Goal: Understand process/instructions: Learn how to perform a task or action

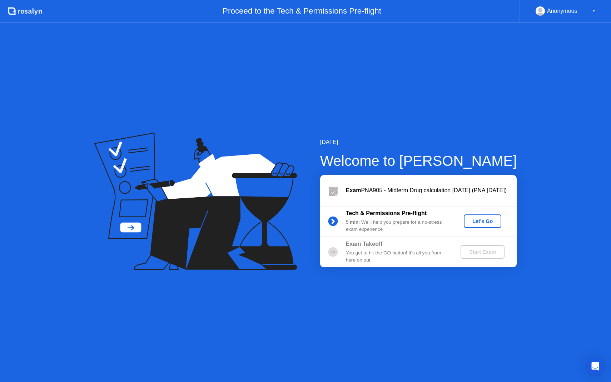
click at [477, 220] on div "Let's Go" at bounding box center [482, 221] width 32 height 6
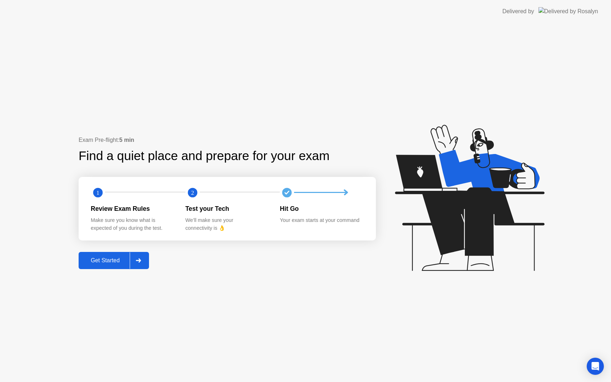
click at [104, 263] on div "Get Started" at bounding box center [105, 260] width 49 height 6
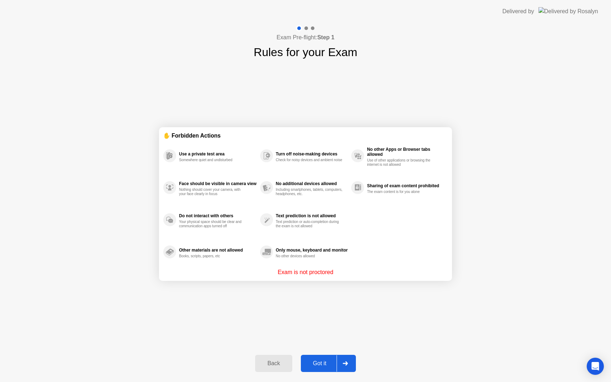
click at [316, 364] on div "Got it" at bounding box center [320, 363] width 34 height 6
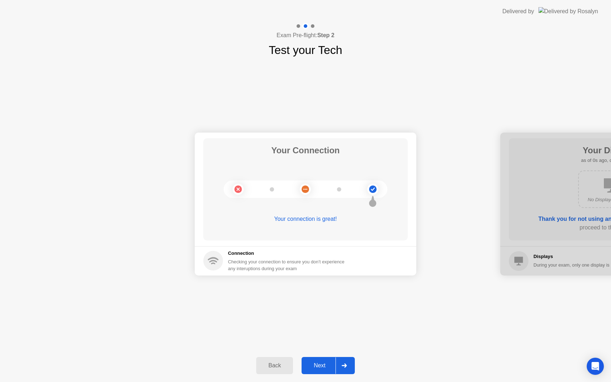
click at [316, 366] on div "Next" at bounding box center [320, 365] width 32 height 6
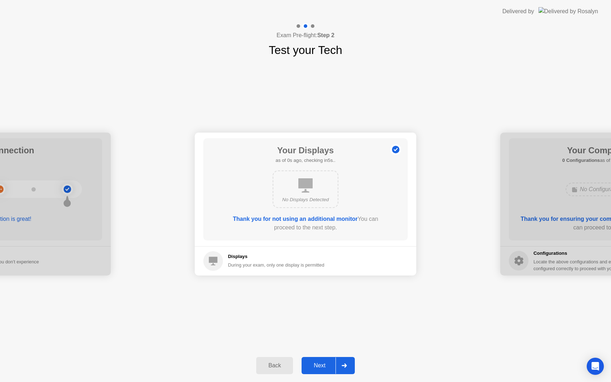
click at [321, 366] on div "Next" at bounding box center [320, 365] width 32 height 6
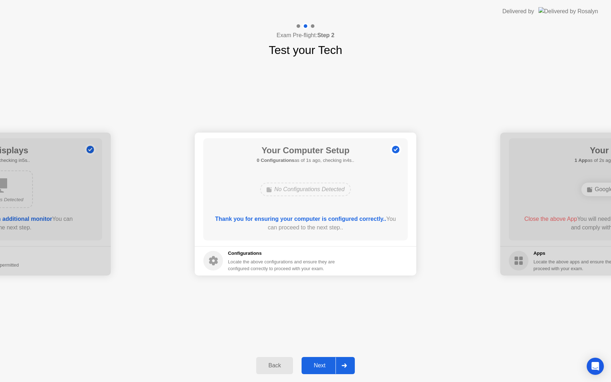
click at [321, 366] on div "Next" at bounding box center [320, 365] width 32 height 6
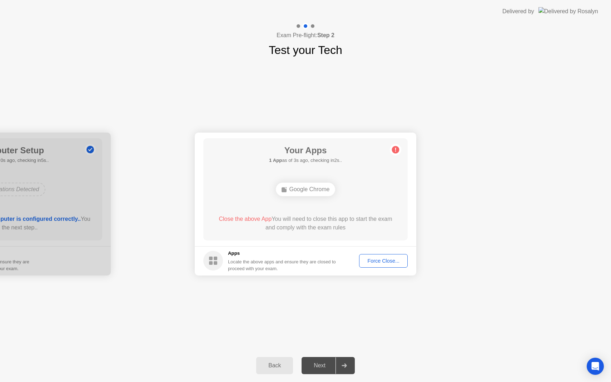
click at [377, 262] on div "Force Close..." at bounding box center [383, 261] width 44 height 6
click at [390, 260] on div "Force Close..." at bounding box center [383, 261] width 44 height 6
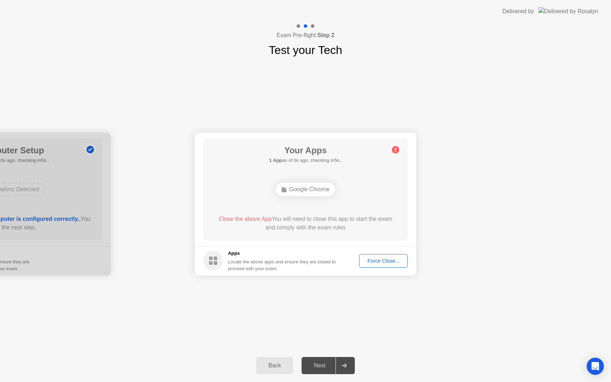
click at [378, 261] on div "Force Close..." at bounding box center [383, 261] width 44 height 6
click at [395, 151] on icon at bounding box center [395, 149] width 1 height 4
click at [272, 368] on div "Back" at bounding box center [274, 365] width 32 height 6
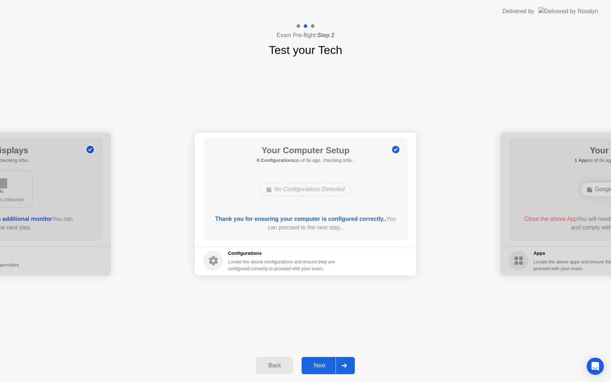
click at [272, 368] on div "Back" at bounding box center [274, 365] width 32 height 6
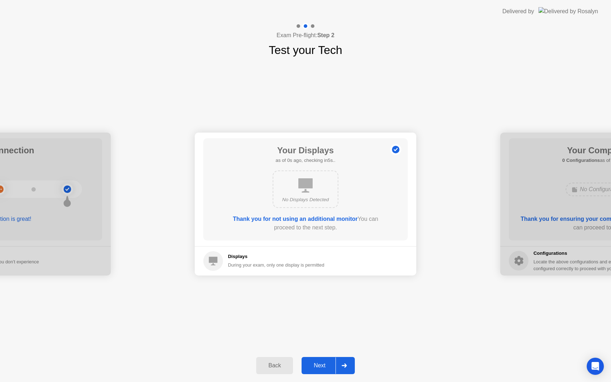
click at [272, 368] on div "Back" at bounding box center [274, 365] width 32 height 6
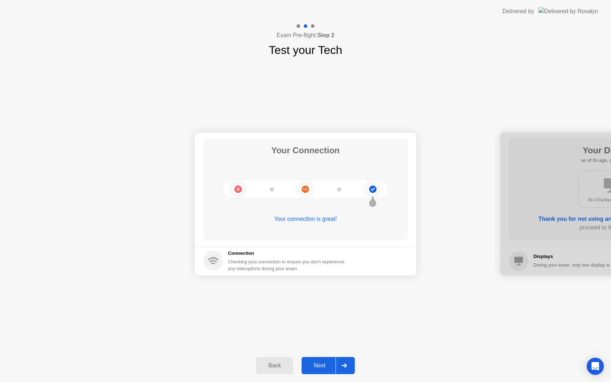
click at [272, 368] on div "Back" at bounding box center [274, 365] width 32 height 6
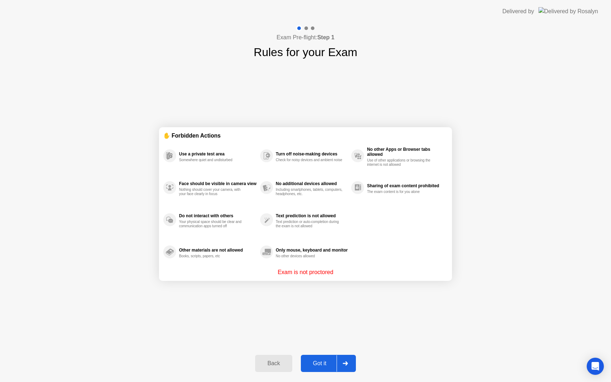
click at [321, 365] on div "Got it" at bounding box center [320, 363] width 34 height 6
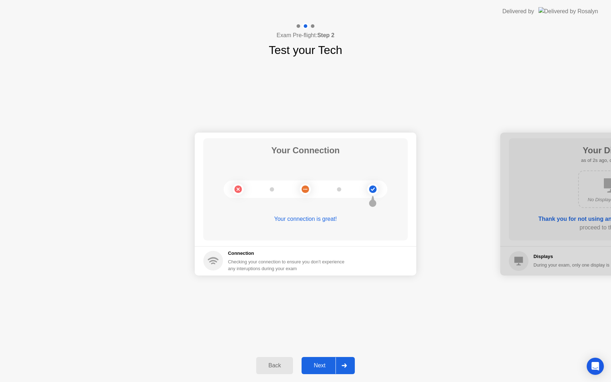
click at [317, 364] on div "Next" at bounding box center [320, 365] width 32 height 6
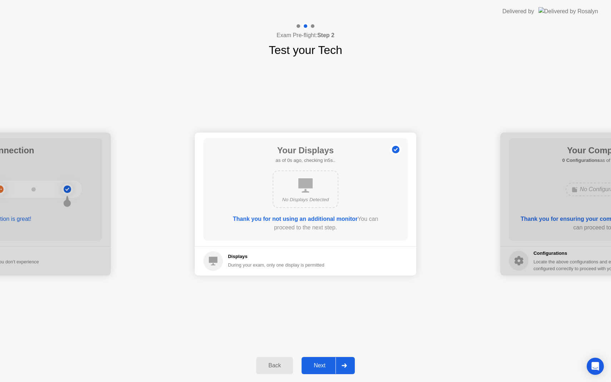
click at [317, 364] on div "Next" at bounding box center [320, 365] width 32 height 6
